Goal: Check status: Check status

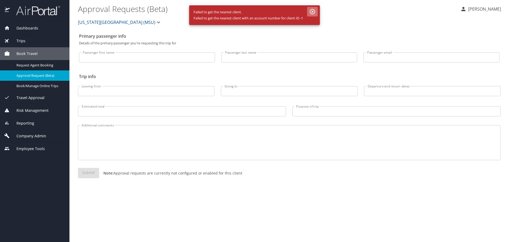
click at [315, 11] on icon "button" at bounding box center [312, 11] width 5 height 5
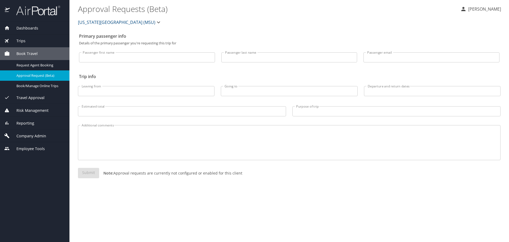
click at [36, 28] on span "Dashboards" at bounding box center [24, 28] width 28 height 6
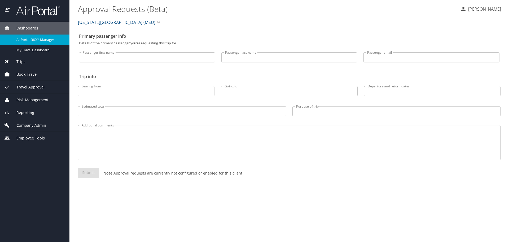
click at [261, 58] on input "Passenger last name" at bounding box center [289, 57] width 136 height 10
type input "[PERSON_NAME]"
click at [201, 55] on input "Passenger first name" at bounding box center [147, 57] width 136 height 10
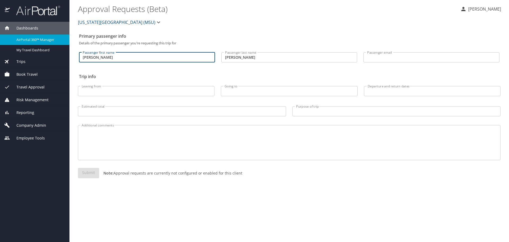
type input "[PERSON_NAME]"
click at [33, 41] on span "AirPortal 360™ Manager" at bounding box center [39, 39] width 47 height 5
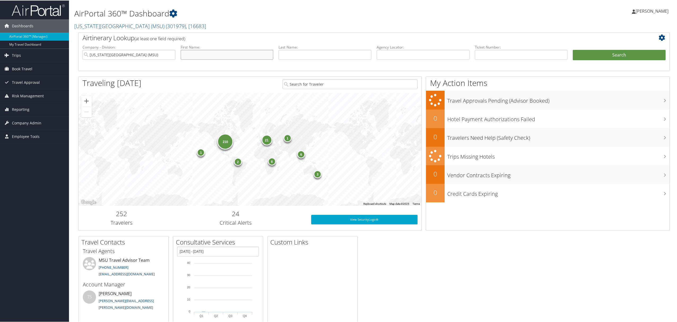
click at [203, 57] on input "text" at bounding box center [227, 54] width 93 height 10
type input "[PERSON_NAME]"
click at [573, 49] on button "Search" at bounding box center [619, 54] width 93 height 11
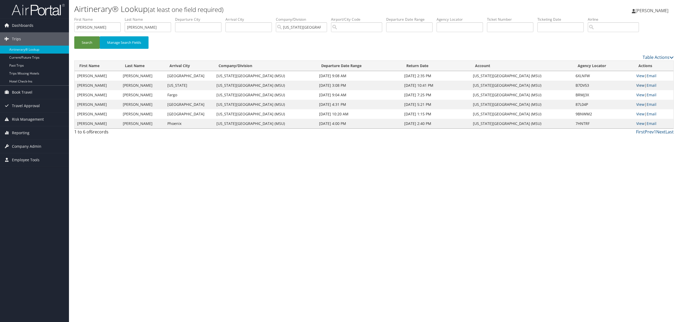
click at [642, 85] on link "View" at bounding box center [640, 85] width 8 height 5
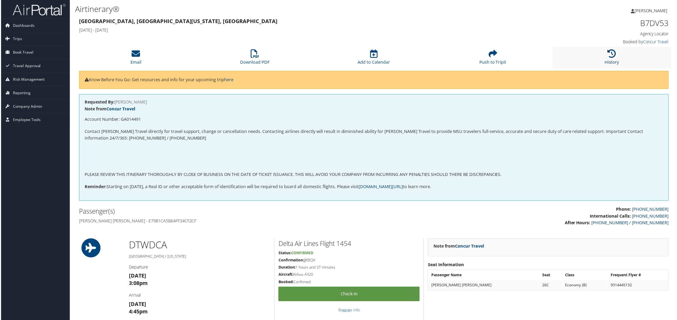
click at [610, 52] on icon at bounding box center [612, 54] width 8 height 8
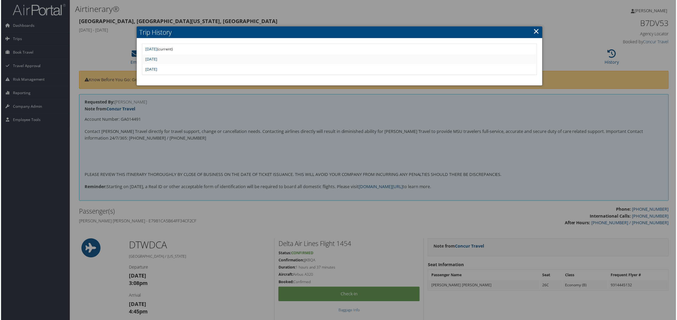
click at [157, 70] on link "Mon Jan 27 13:01:15 MST 2025" at bounding box center [151, 69] width 12 height 5
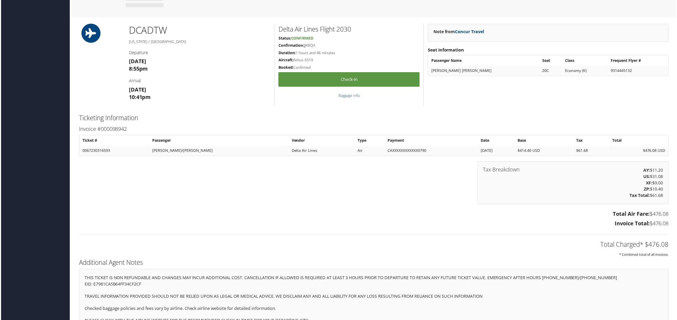
scroll to position [386, 3]
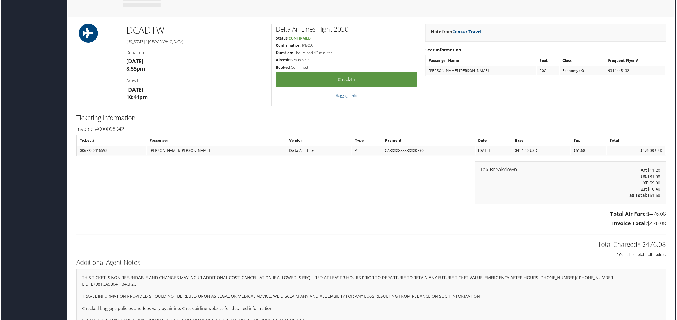
drag, startPoint x: 676, startPoint y: 186, endPoint x: 677, endPoint y: 167, distance: 19.1
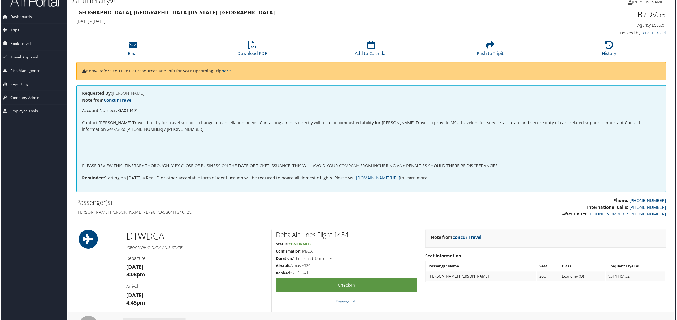
scroll to position [0, 3]
